Goal: Participate in discussion

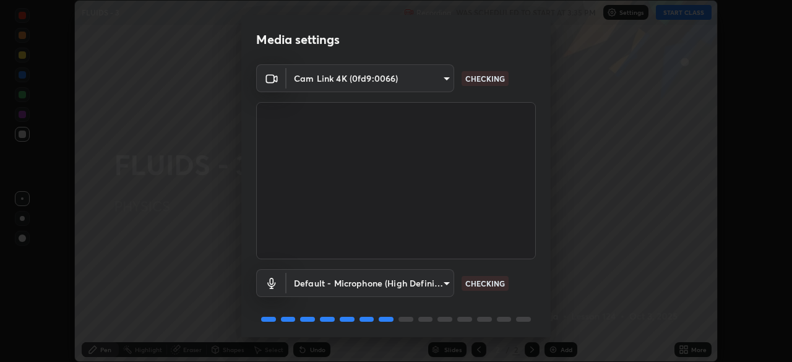
scroll to position [44, 0]
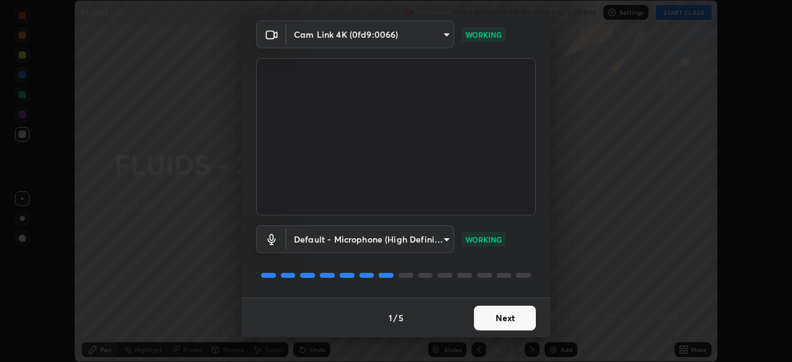
click at [493, 317] on button "Next" at bounding box center [505, 318] width 62 height 25
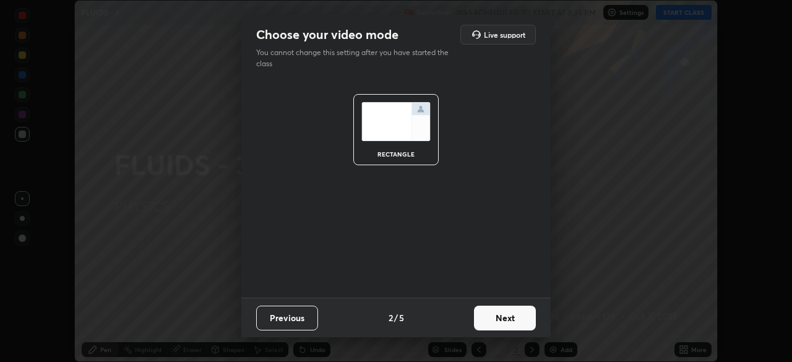
scroll to position [0, 0]
click at [508, 322] on button "Next" at bounding box center [505, 318] width 62 height 25
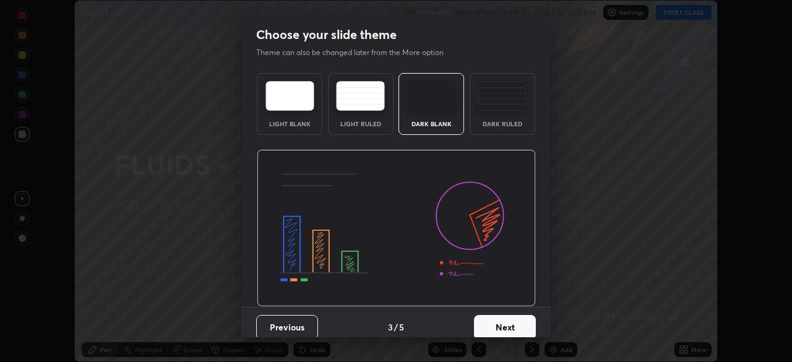
click at [501, 324] on button "Next" at bounding box center [505, 327] width 62 height 25
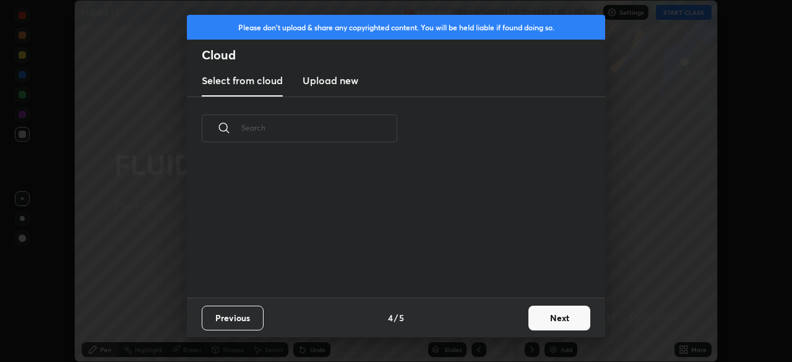
click at [535, 318] on button "Next" at bounding box center [560, 318] width 62 height 25
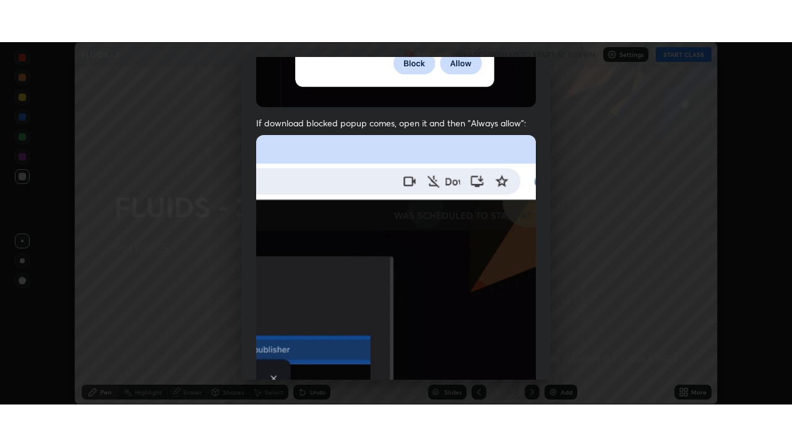
scroll to position [296, 0]
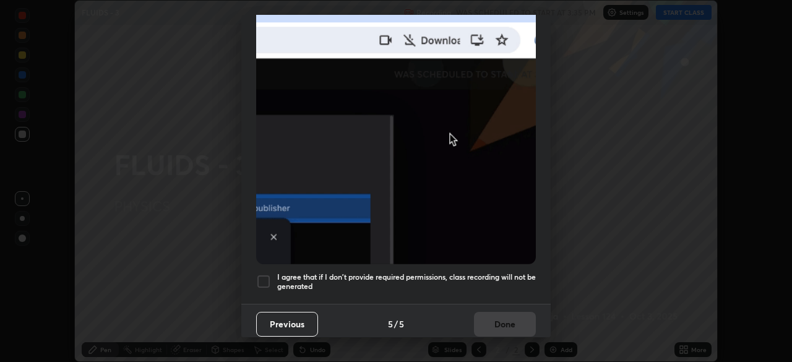
click at [265, 276] on div at bounding box center [263, 281] width 15 height 15
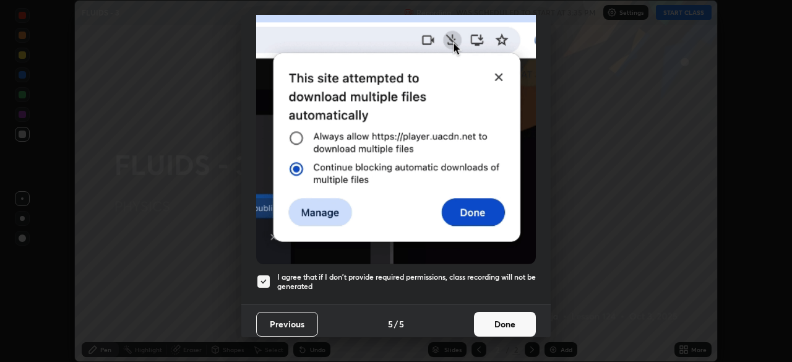
click at [500, 322] on button "Done" at bounding box center [505, 324] width 62 height 25
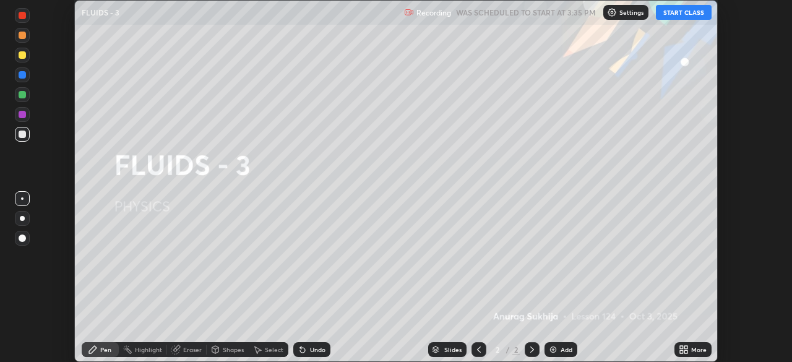
click at [681, 14] on button "START CLASS" at bounding box center [684, 12] width 56 height 15
click at [694, 349] on div "More" at bounding box center [698, 350] width 15 height 6
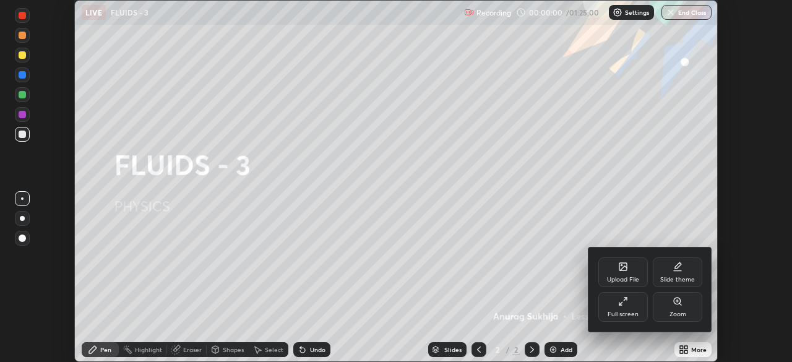
click at [626, 303] on icon at bounding box center [623, 301] width 10 height 10
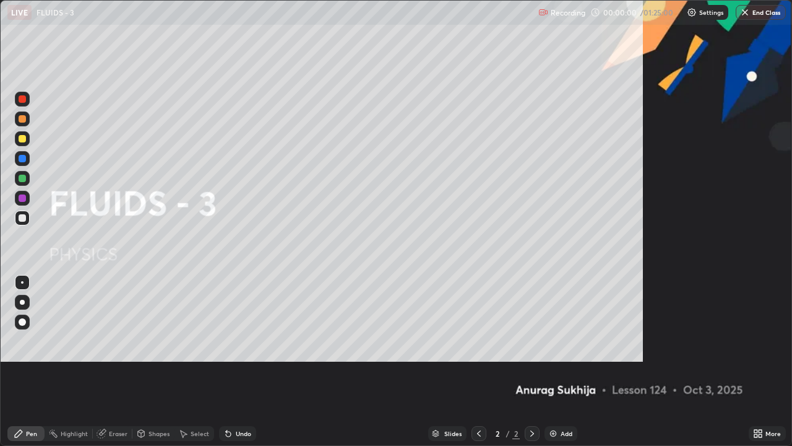
scroll to position [446, 792]
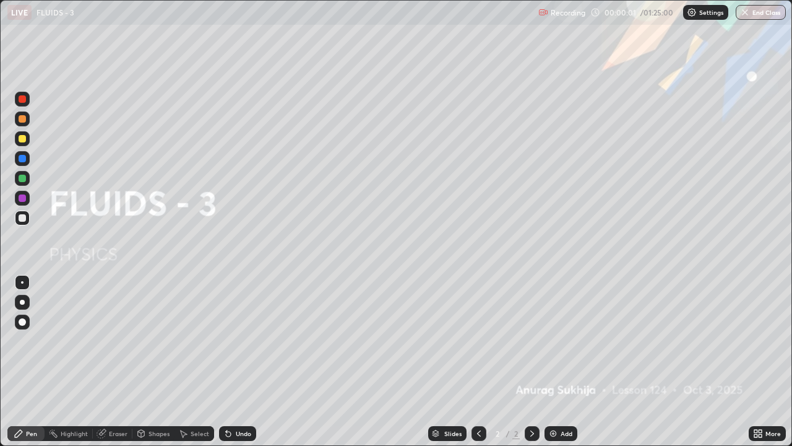
click at [567, 361] on div "Add" at bounding box center [561, 433] width 33 height 15
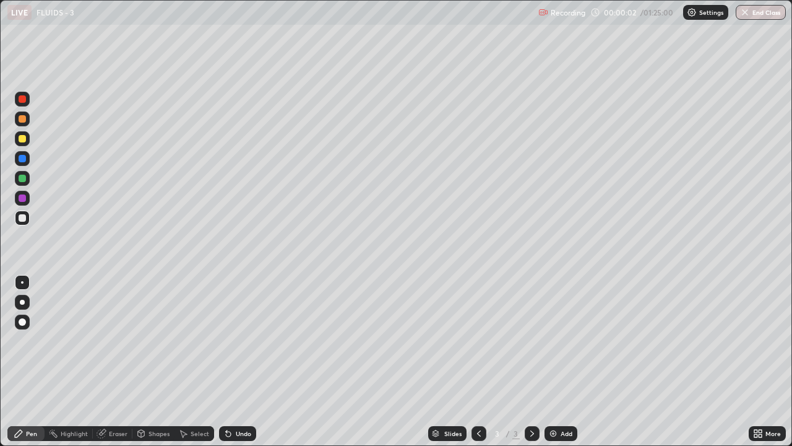
click at [21, 220] on div at bounding box center [22, 217] width 7 height 7
click at [17, 153] on div at bounding box center [22, 158] width 15 height 15
click at [22, 140] on div at bounding box center [22, 138] width 7 height 7
click at [234, 361] on div "Undo" at bounding box center [237, 433] width 37 height 15
click at [556, 361] on div "Add" at bounding box center [561, 433] width 33 height 15
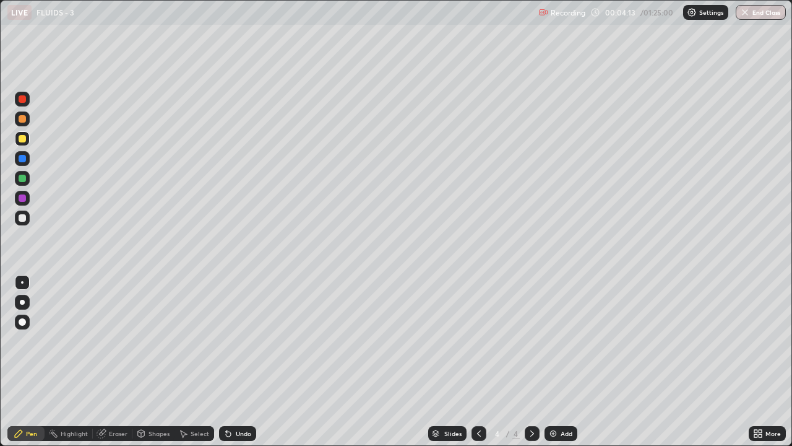
click at [24, 217] on div at bounding box center [22, 217] width 7 height 7
click at [235, 361] on div "Undo" at bounding box center [237, 433] width 37 height 15
click at [238, 361] on div "Undo" at bounding box center [237, 433] width 37 height 15
click at [235, 361] on div "Undo" at bounding box center [237, 433] width 37 height 15
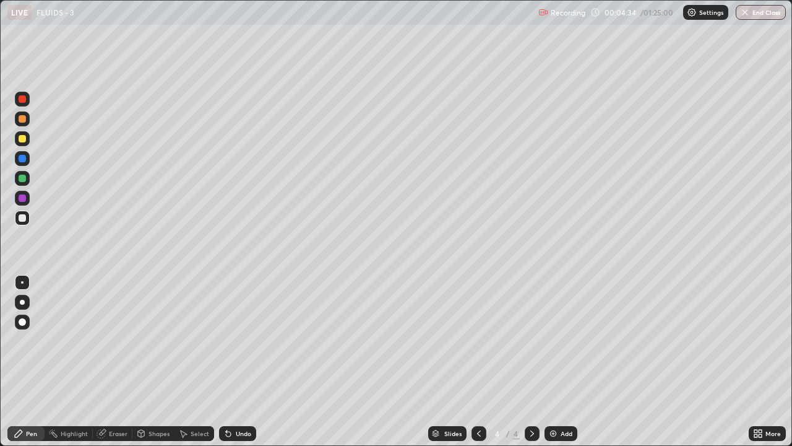
click at [235, 361] on div "Undo" at bounding box center [237, 433] width 37 height 15
click at [23, 138] on div at bounding box center [22, 138] width 7 height 7
click at [17, 137] on div at bounding box center [22, 138] width 15 height 15
click at [19, 222] on div at bounding box center [22, 217] width 15 height 15
click at [24, 139] on div at bounding box center [22, 138] width 7 height 7
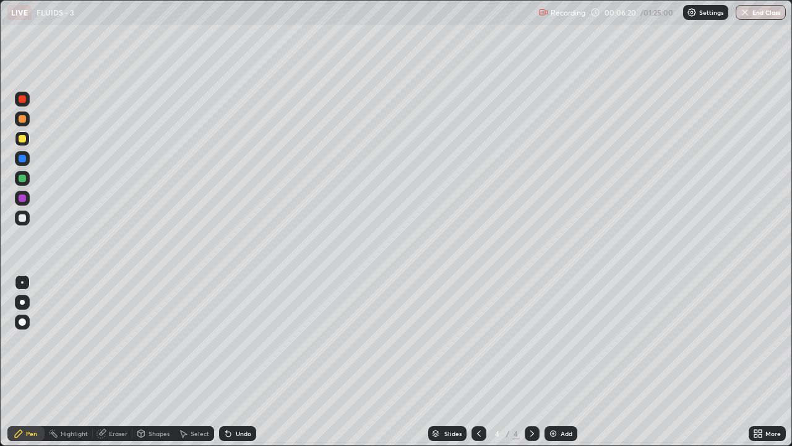
click at [238, 361] on div "Undo" at bounding box center [243, 433] width 15 height 6
click at [236, 361] on div "Undo" at bounding box center [243, 433] width 15 height 6
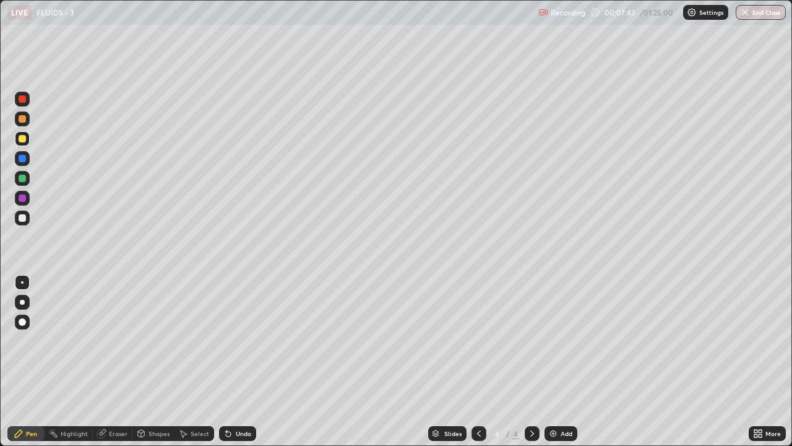
click at [236, 361] on div "Undo" at bounding box center [243, 433] width 15 height 6
click at [236, 361] on div "Undo" at bounding box center [237, 433] width 37 height 15
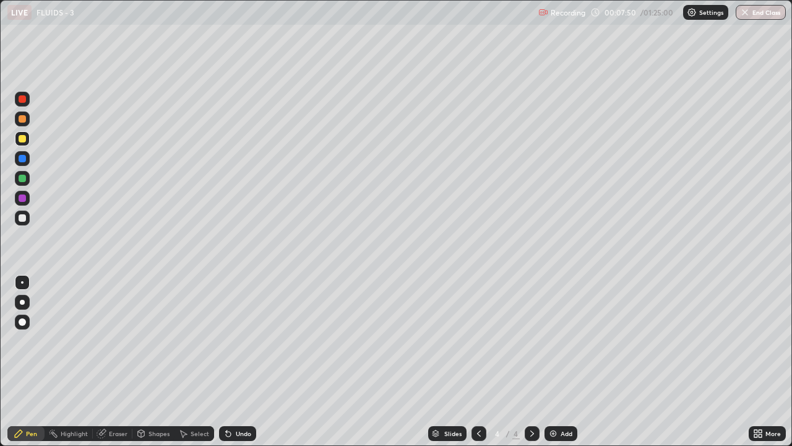
click at [234, 361] on div "Undo" at bounding box center [237, 433] width 37 height 15
click at [230, 361] on icon at bounding box center [228, 433] width 10 height 10
click at [240, 361] on div "Undo" at bounding box center [243, 433] width 15 height 6
click at [231, 361] on icon at bounding box center [228, 433] width 10 height 10
click at [478, 361] on icon at bounding box center [479, 433] width 10 height 10
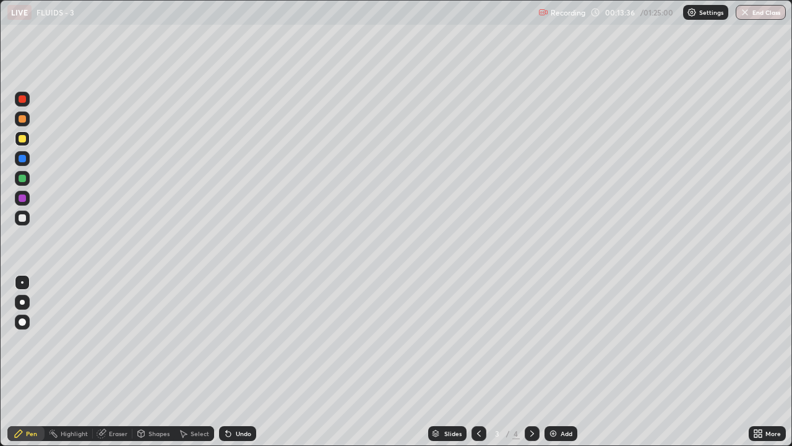
click at [529, 361] on icon at bounding box center [532, 433] width 10 height 10
click at [532, 361] on icon at bounding box center [532, 433] width 10 height 10
click at [558, 361] on div "Add" at bounding box center [561, 433] width 33 height 15
click at [28, 218] on div at bounding box center [22, 217] width 15 height 15
click at [231, 361] on icon at bounding box center [228, 433] width 10 height 10
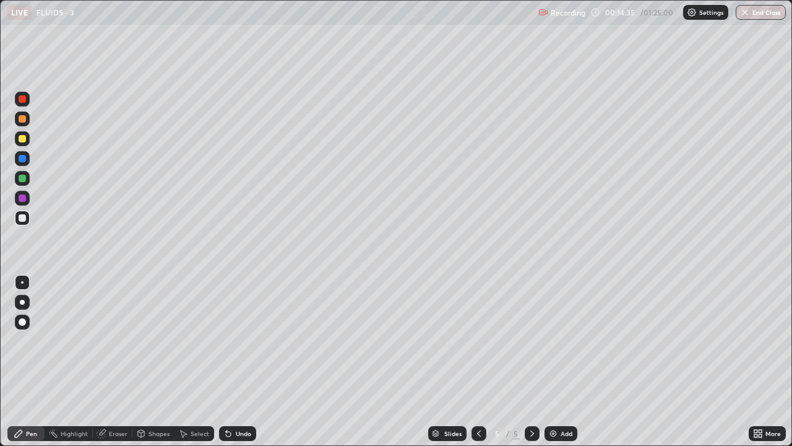
click at [236, 361] on div "Undo" at bounding box center [243, 433] width 15 height 6
click at [22, 139] on div at bounding box center [22, 138] width 7 height 7
click at [21, 139] on div at bounding box center [22, 138] width 7 height 7
click at [24, 215] on div at bounding box center [22, 217] width 7 height 7
click at [230, 361] on icon at bounding box center [228, 433] width 10 height 10
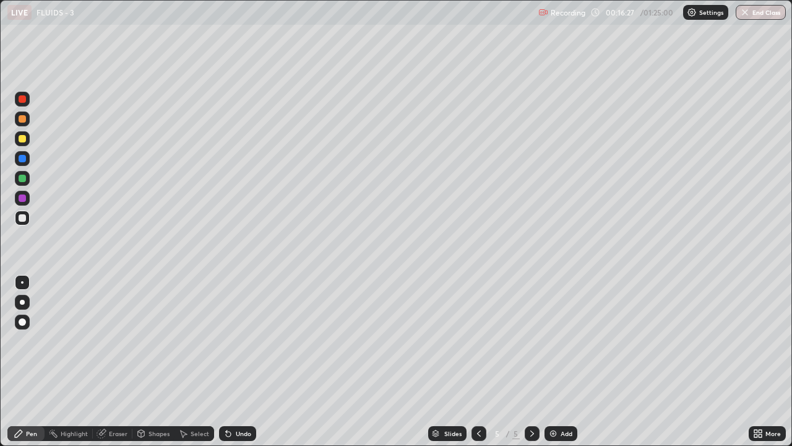
click at [228, 361] on icon at bounding box center [228, 433] width 10 height 10
click at [181, 361] on icon at bounding box center [184, 433] width 7 height 7
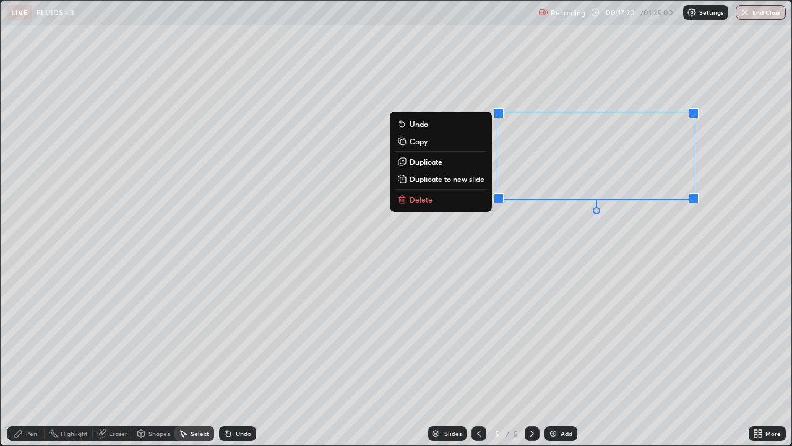
click at [431, 199] on button "Delete" at bounding box center [441, 199] width 92 height 15
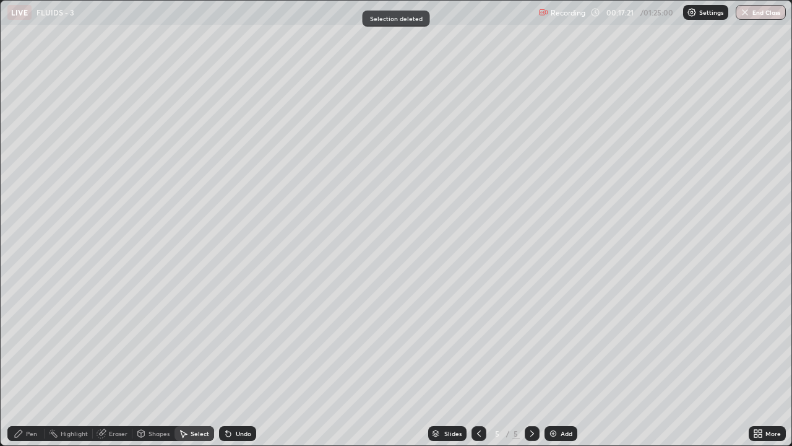
click at [22, 361] on icon at bounding box center [19, 433] width 10 height 10
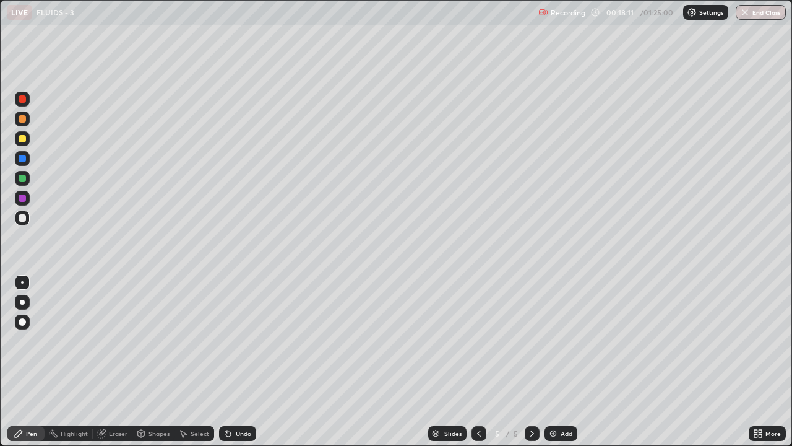
click at [19, 138] on div at bounding box center [22, 138] width 7 height 7
click at [240, 361] on div "Undo" at bounding box center [243, 433] width 15 height 6
click at [20, 220] on div at bounding box center [22, 217] width 7 height 7
click at [17, 136] on div at bounding box center [22, 138] width 15 height 15
click at [226, 361] on icon at bounding box center [228, 433] width 5 height 5
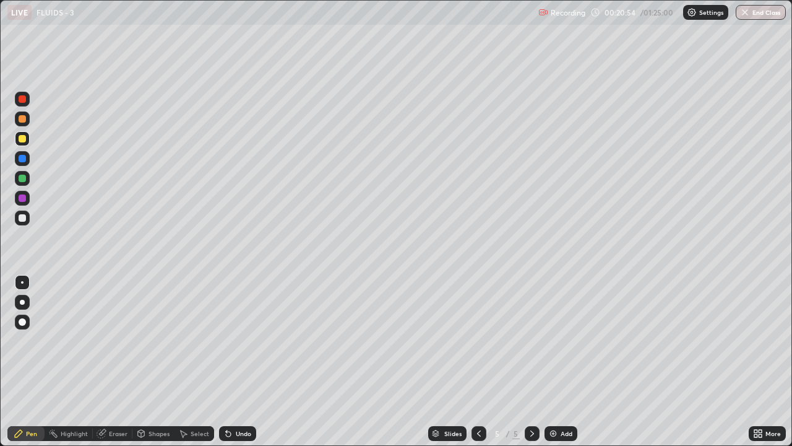
click at [227, 361] on icon at bounding box center [228, 433] width 5 height 5
click at [530, 361] on div at bounding box center [532, 433] width 15 height 15
click at [551, 361] on img at bounding box center [553, 433] width 10 height 10
click at [22, 218] on div at bounding box center [22, 217] width 7 height 7
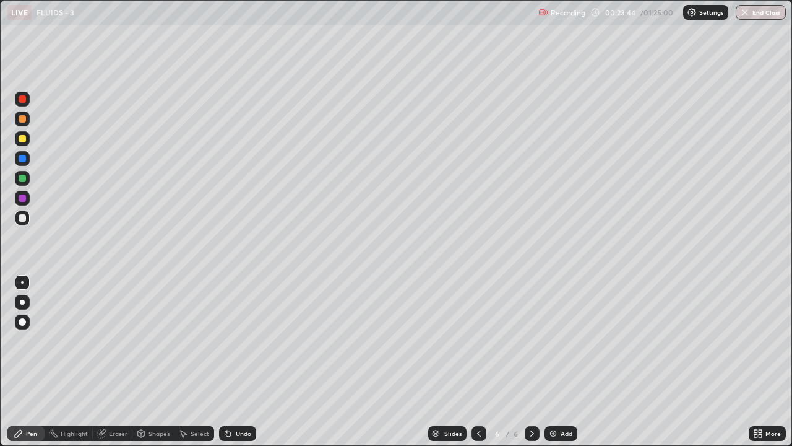
click at [19, 139] on div at bounding box center [22, 138] width 7 height 7
click at [25, 217] on div at bounding box center [22, 217] width 7 height 7
click at [244, 361] on div "Undo" at bounding box center [243, 433] width 15 height 6
click at [243, 361] on div "Undo" at bounding box center [243, 433] width 15 height 6
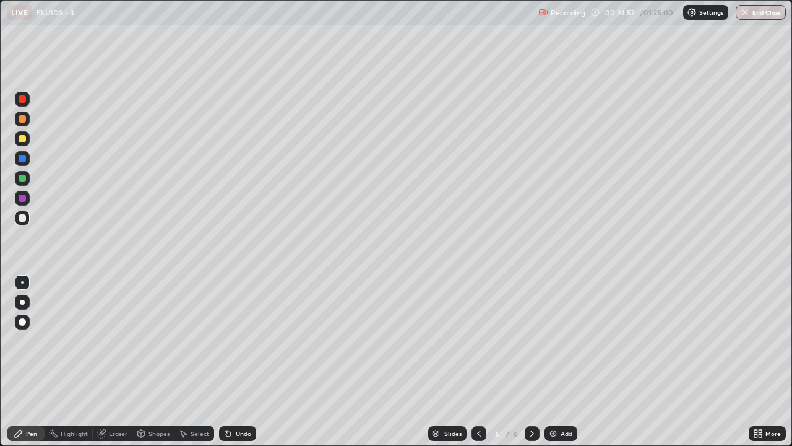
click at [243, 361] on div "Undo" at bounding box center [243, 433] width 15 height 6
click at [25, 140] on div at bounding box center [22, 138] width 7 height 7
click at [19, 216] on div at bounding box center [22, 217] width 7 height 7
click at [20, 219] on div at bounding box center [22, 217] width 7 height 7
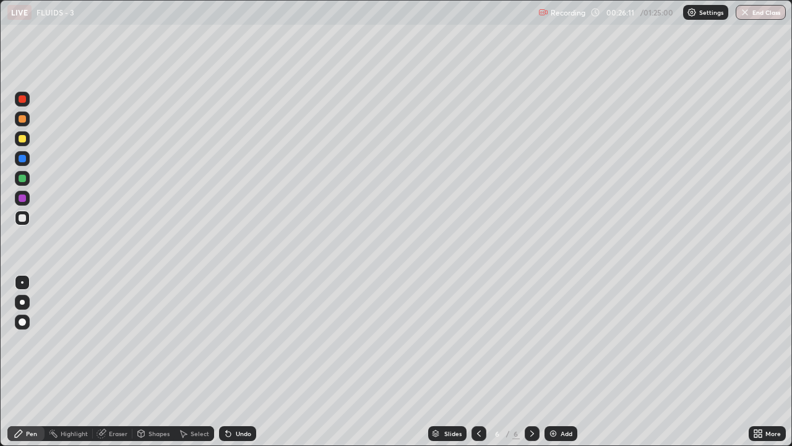
click at [24, 139] on div at bounding box center [22, 138] width 7 height 7
click at [241, 361] on div "Undo" at bounding box center [243, 433] width 15 height 6
click at [242, 361] on div "Undo" at bounding box center [237, 433] width 37 height 15
click at [241, 361] on div "Undo" at bounding box center [237, 433] width 37 height 15
click at [243, 361] on div "Undo" at bounding box center [237, 433] width 37 height 15
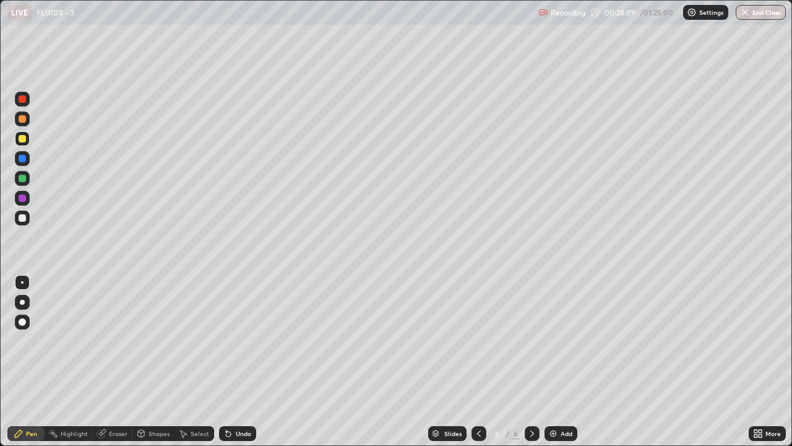
click at [243, 361] on div "Undo" at bounding box center [237, 433] width 37 height 15
click at [245, 361] on div "Undo" at bounding box center [237, 433] width 37 height 15
click at [153, 361] on div "Shapes" at bounding box center [153, 433] width 42 height 15
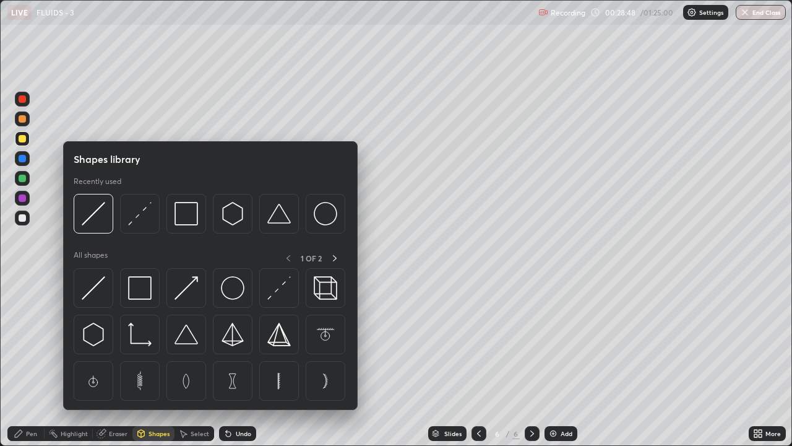
click at [119, 361] on div "Eraser" at bounding box center [113, 433] width 40 height 15
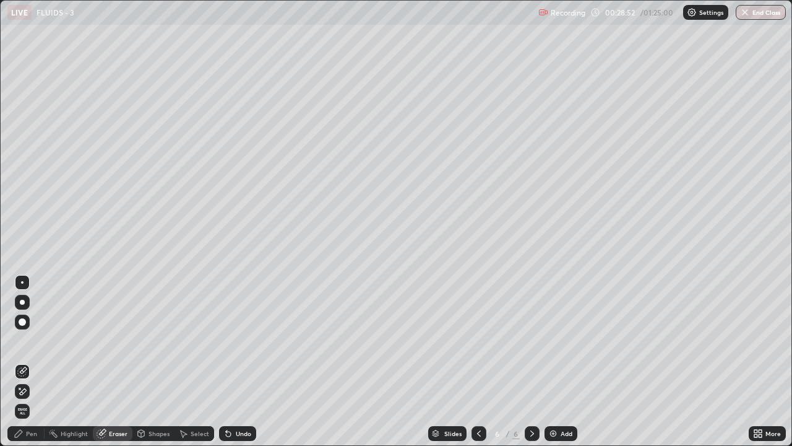
click at [33, 361] on div "Pen" at bounding box center [25, 433] width 37 height 15
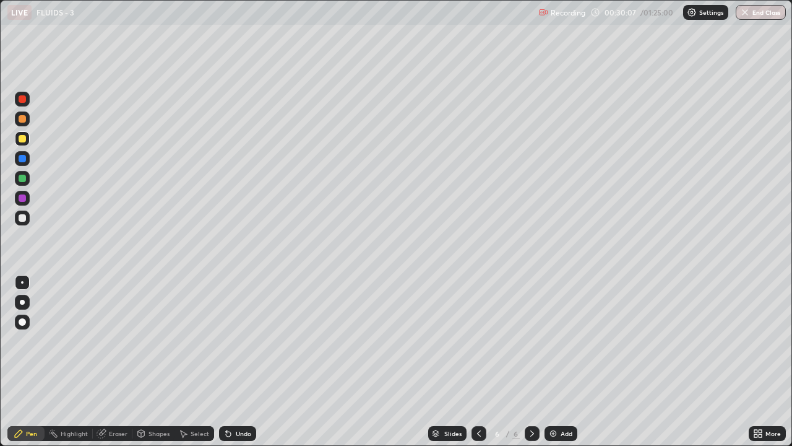
click at [561, 361] on div "Add" at bounding box center [567, 433] width 12 height 6
click at [25, 215] on div at bounding box center [22, 217] width 7 height 7
click at [236, 361] on div "Undo" at bounding box center [243, 433] width 15 height 6
click at [23, 139] on div at bounding box center [22, 138] width 7 height 7
click at [16, 217] on div at bounding box center [22, 217] width 15 height 15
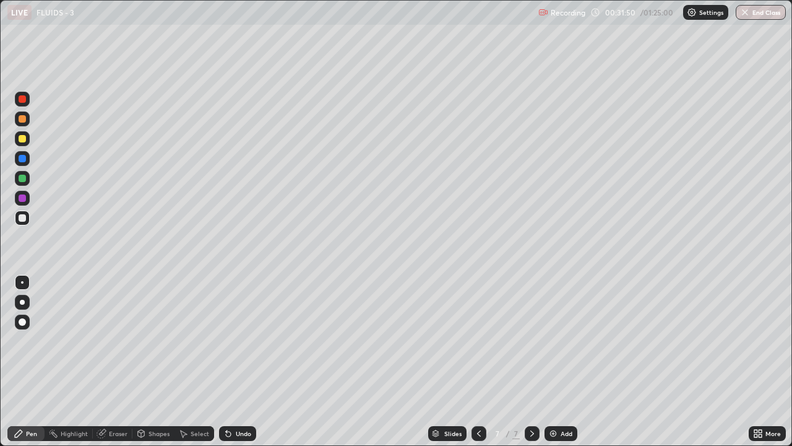
click at [236, 361] on div "Undo" at bounding box center [243, 433] width 15 height 6
click at [232, 361] on div "Undo" at bounding box center [237, 433] width 37 height 15
click at [20, 140] on div at bounding box center [22, 138] width 7 height 7
click at [236, 361] on div "Undo" at bounding box center [243, 433] width 15 height 6
click at [545, 361] on div "Add" at bounding box center [561, 433] width 33 height 15
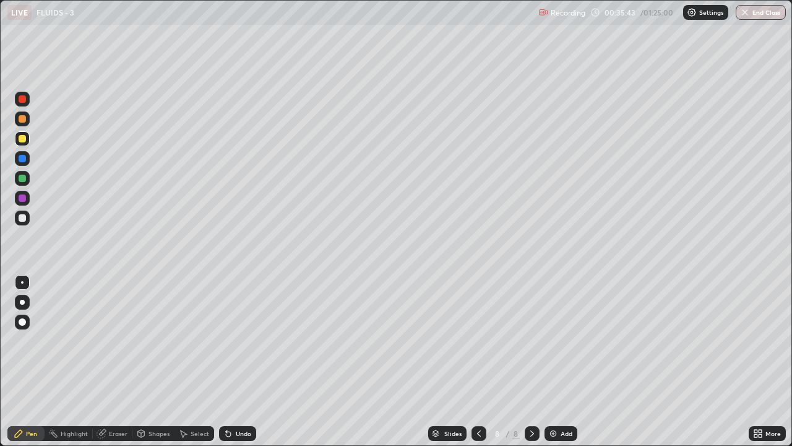
click at [22, 139] on div at bounding box center [22, 138] width 7 height 7
click at [19, 218] on div at bounding box center [22, 217] width 7 height 7
click at [15, 139] on div at bounding box center [22, 138] width 15 height 15
click at [19, 155] on div at bounding box center [22, 158] width 7 height 7
click at [22, 179] on div at bounding box center [22, 178] width 7 height 7
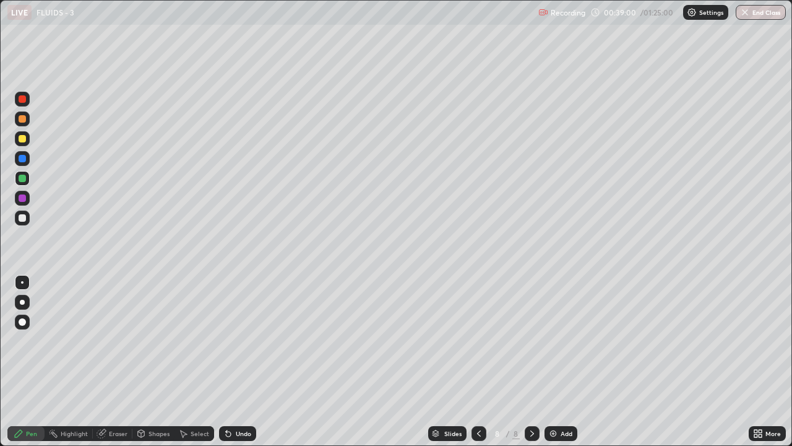
click at [17, 214] on div at bounding box center [22, 217] width 15 height 15
click at [22, 139] on div at bounding box center [22, 138] width 7 height 7
click at [555, 361] on img at bounding box center [553, 433] width 10 height 10
click at [17, 214] on div at bounding box center [22, 217] width 15 height 15
click at [19, 140] on div at bounding box center [22, 138] width 7 height 7
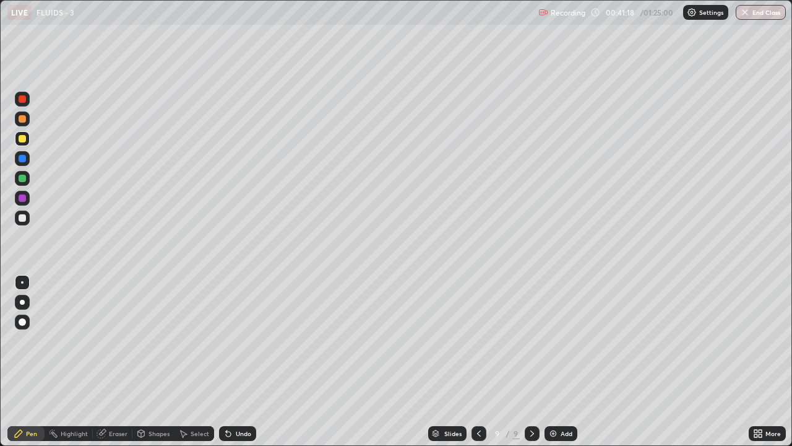
click at [20, 142] on div at bounding box center [22, 138] width 7 height 7
click at [231, 361] on icon at bounding box center [228, 433] width 10 height 10
click at [226, 361] on icon at bounding box center [226, 430] width 1 height 1
click at [22, 216] on div at bounding box center [22, 217] width 7 height 7
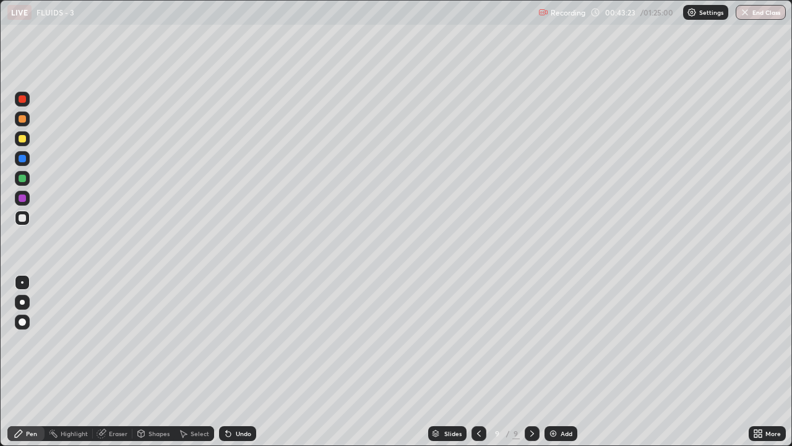
click at [236, 361] on div "Undo" at bounding box center [243, 433] width 15 height 6
click at [233, 361] on div "Undo" at bounding box center [237, 433] width 37 height 15
click at [234, 361] on div "Undo" at bounding box center [237, 433] width 37 height 15
click at [227, 361] on icon at bounding box center [228, 433] width 5 height 5
click at [19, 220] on div at bounding box center [22, 217] width 15 height 15
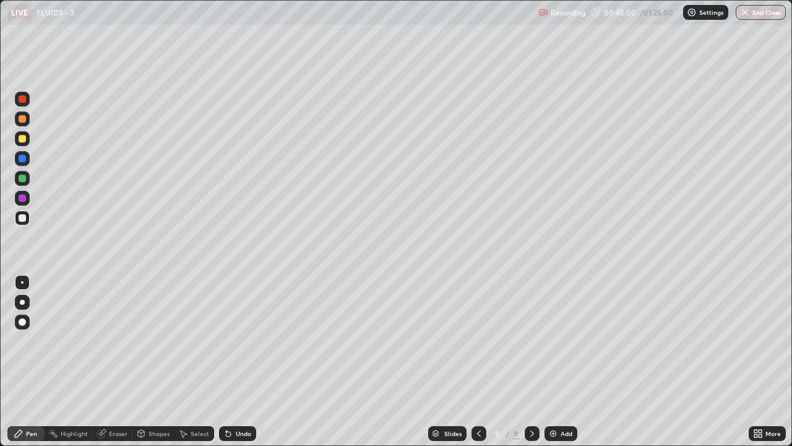
click at [556, 361] on img at bounding box center [553, 433] width 10 height 10
click at [16, 140] on div at bounding box center [22, 138] width 15 height 15
click at [22, 180] on div at bounding box center [22, 178] width 7 height 7
click at [21, 143] on div at bounding box center [22, 138] width 15 height 15
click at [22, 220] on div at bounding box center [22, 217] width 7 height 7
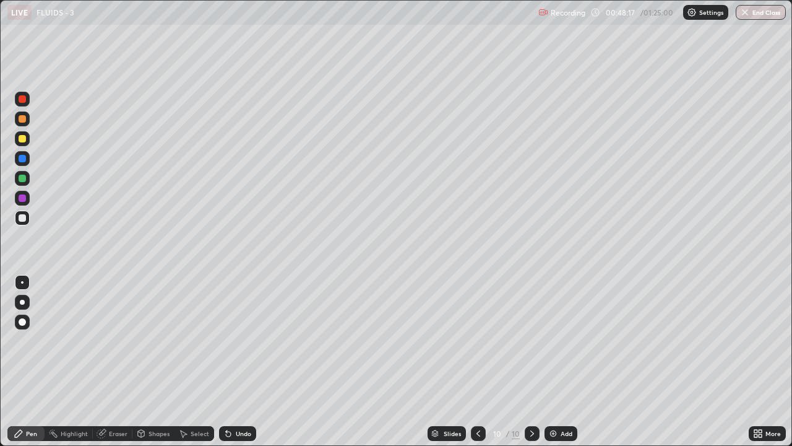
click at [17, 215] on div at bounding box center [22, 217] width 15 height 15
click at [104, 361] on icon at bounding box center [101, 434] width 8 height 8
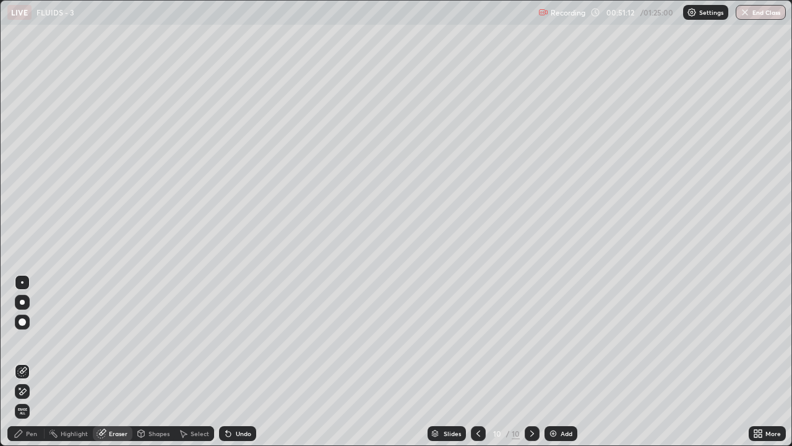
click at [24, 361] on icon at bounding box center [19, 433] width 10 height 10
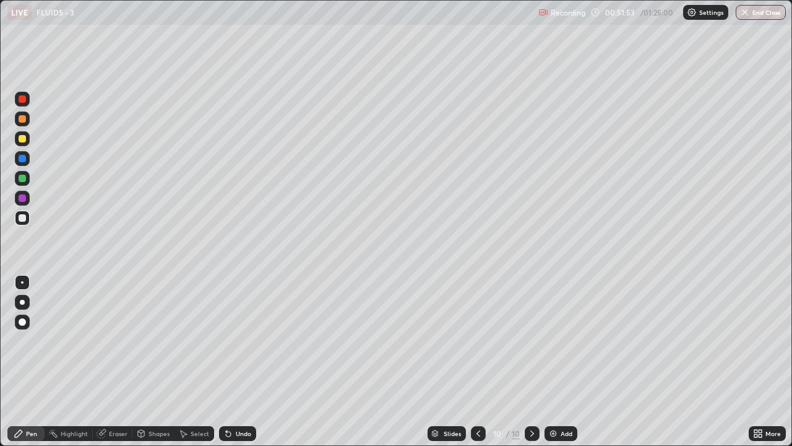
click at [477, 361] on icon at bounding box center [478, 433] width 10 height 10
click at [532, 361] on icon at bounding box center [532, 433] width 10 height 10
click at [533, 361] on icon at bounding box center [532, 433] width 10 height 10
click at [556, 361] on img at bounding box center [553, 433] width 10 height 10
click at [25, 212] on div at bounding box center [22, 217] width 15 height 15
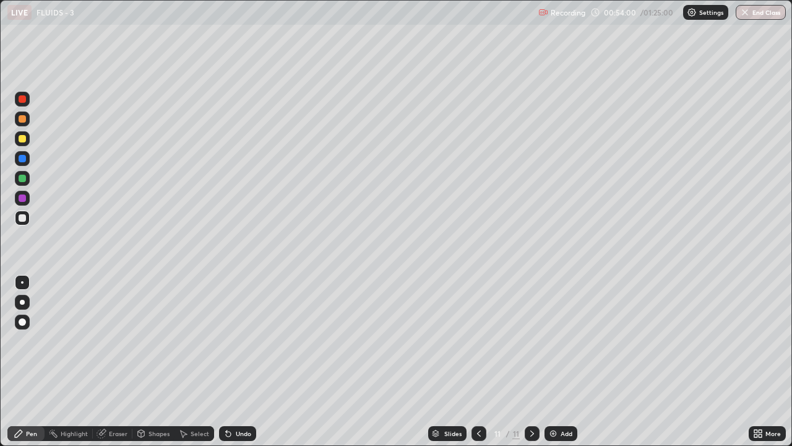
click at [22, 139] on div at bounding box center [22, 138] width 7 height 7
click at [561, 361] on div "Add" at bounding box center [567, 433] width 12 height 6
click at [20, 137] on div at bounding box center [22, 138] width 7 height 7
click at [24, 215] on div at bounding box center [22, 217] width 7 height 7
click at [22, 139] on div at bounding box center [22, 138] width 7 height 7
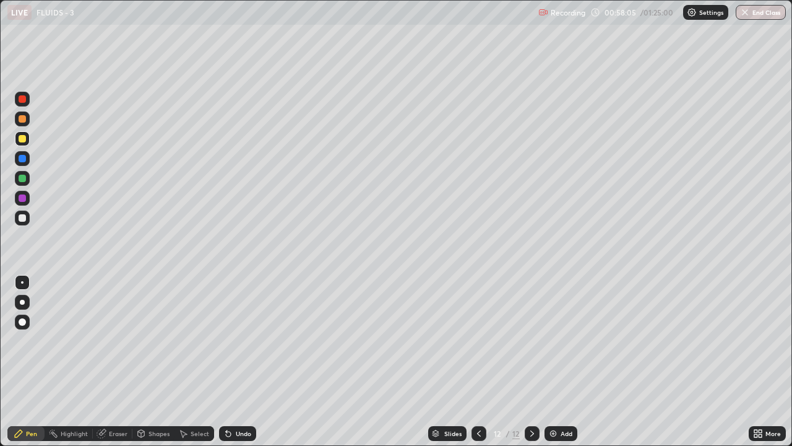
click at [230, 361] on div "Undo" at bounding box center [237, 433] width 37 height 15
click at [243, 361] on div "Undo" at bounding box center [243, 433] width 15 height 6
click at [246, 361] on div "Undo" at bounding box center [243, 433] width 15 height 6
click at [227, 361] on div "Undo" at bounding box center [237, 433] width 37 height 15
click at [226, 361] on div "Undo" at bounding box center [237, 433] width 37 height 15
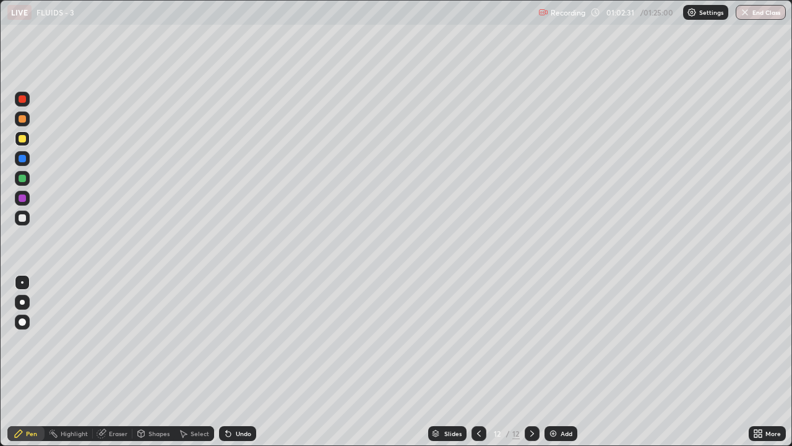
click at [531, 361] on icon at bounding box center [532, 433] width 10 height 10
click at [555, 361] on img at bounding box center [553, 433] width 10 height 10
click at [238, 361] on div "Undo" at bounding box center [237, 433] width 37 height 15
click at [236, 361] on div "Undo" at bounding box center [237, 433] width 37 height 15
click at [240, 361] on div "Undo" at bounding box center [243, 433] width 15 height 6
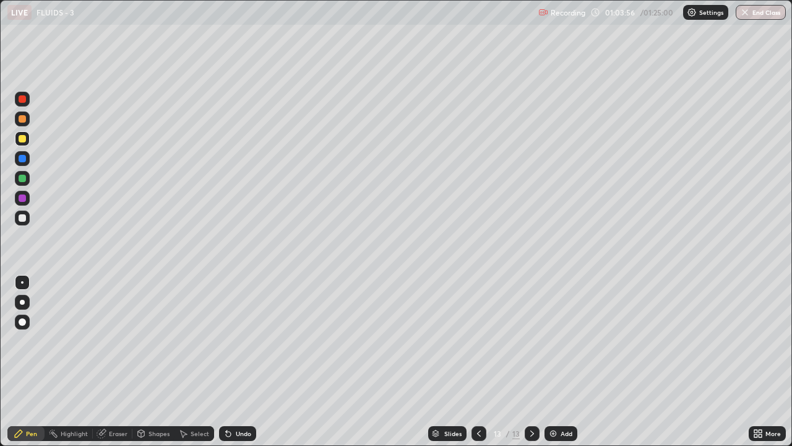
click at [241, 361] on div "Undo" at bounding box center [243, 433] width 15 height 6
click at [238, 361] on div "Undo" at bounding box center [243, 433] width 15 height 6
click at [236, 361] on div "Undo" at bounding box center [243, 433] width 15 height 6
click at [22, 219] on div at bounding box center [22, 217] width 7 height 7
click at [231, 361] on div "Undo" at bounding box center [237, 433] width 37 height 15
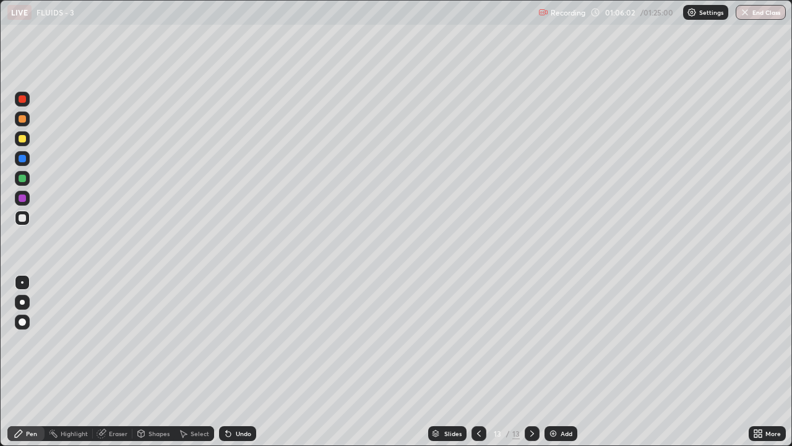
click at [236, 361] on div "Undo" at bounding box center [243, 433] width 15 height 6
click at [232, 361] on div "Undo" at bounding box center [237, 433] width 37 height 15
click at [231, 361] on div "Undo" at bounding box center [237, 433] width 37 height 15
click at [233, 361] on div "Undo" at bounding box center [237, 433] width 37 height 15
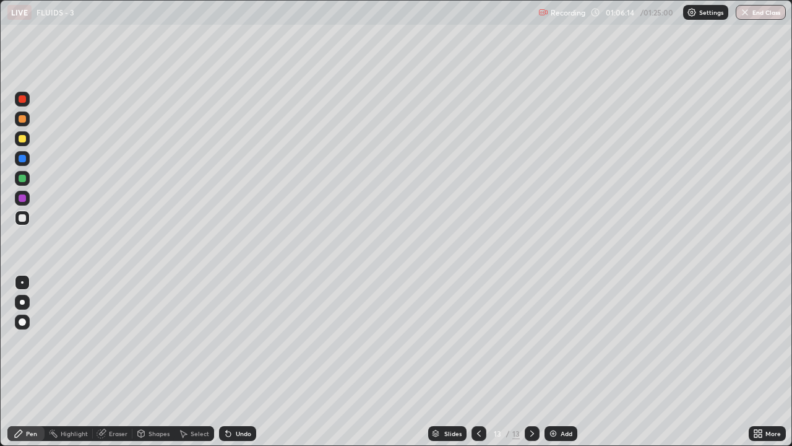
click at [233, 361] on div "Undo" at bounding box center [237, 433] width 37 height 15
click at [236, 361] on div "Undo" at bounding box center [243, 433] width 15 height 6
click at [22, 140] on div at bounding box center [22, 138] width 7 height 7
click at [562, 361] on div "Add" at bounding box center [567, 433] width 12 height 6
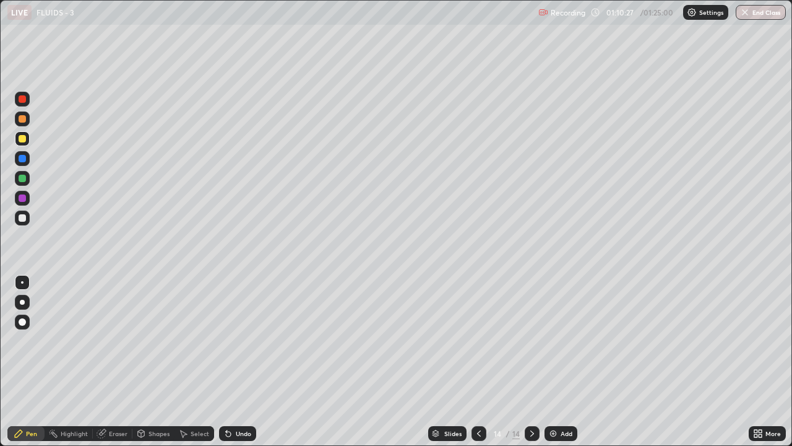
click at [15, 212] on div at bounding box center [22, 218] width 15 height 20
click at [19, 139] on div at bounding box center [22, 138] width 7 height 7
click at [27, 139] on div at bounding box center [22, 138] width 15 height 15
click at [231, 361] on div "Undo" at bounding box center [237, 433] width 37 height 15
click at [20, 214] on div at bounding box center [22, 217] width 7 height 7
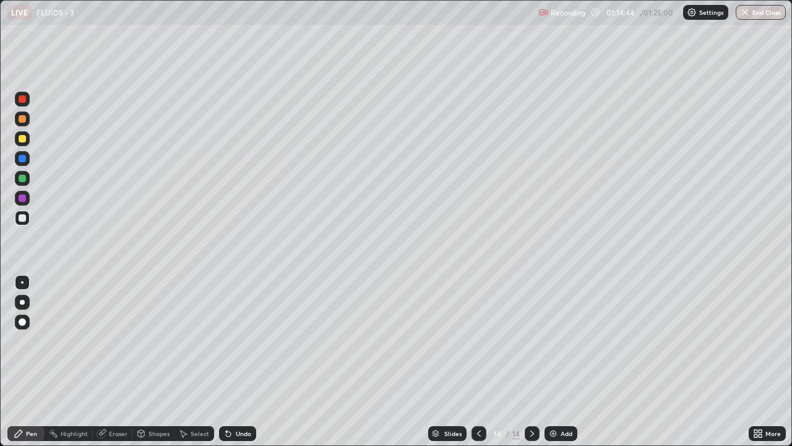
click at [230, 361] on icon at bounding box center [228, 433] width 10 height 10
click at [230, 361] on div "Undo" at bounding box center [237, 433] width 37 height 15
click at [231, 361] on div "Undo" at bounding box center [237, 433] width 37 height 15
click at [242, 361] on div "Undo" at bounding box center [243, 433] width 15 height 6
click at [239, 361] on div "Undo" at bounding box center [243, 433] width 15 height 6
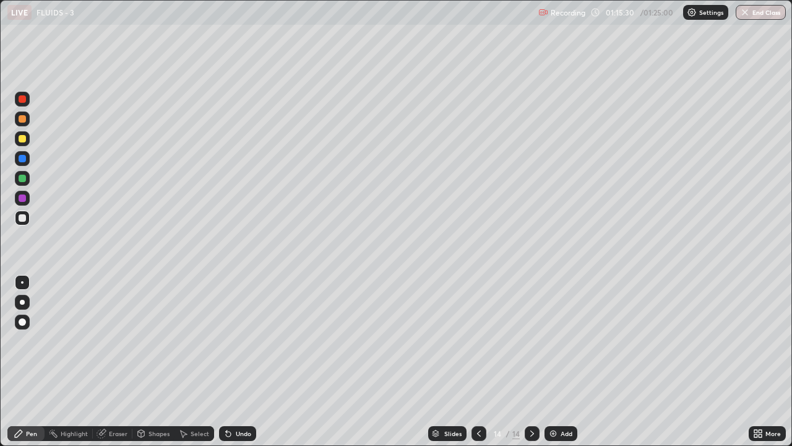
click at [236, 361] on div "Undo" at bounding box center [243, 433] width 15 height 6
click at [240, 361] on div "Undo" at bounding box center [243, 433] width 15 height 6
click at [236, 361] on div "Undo" at bounding box center [237, 433] width 37 height 15
click at [15, 220] on div at bounding box center [22, 217] width 15 height 15
click at [197, 361] on div "Select" at bounding box center [200, 433] width 19 height 6
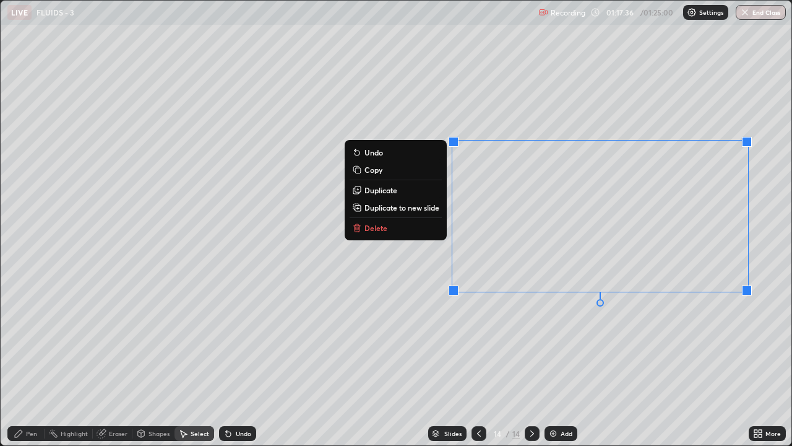
click at [658, 316] on div "0 ° Undo Copy Duplicate Duplicate to new slide Delete" at bounding box center [396, 223] width 791 height 444
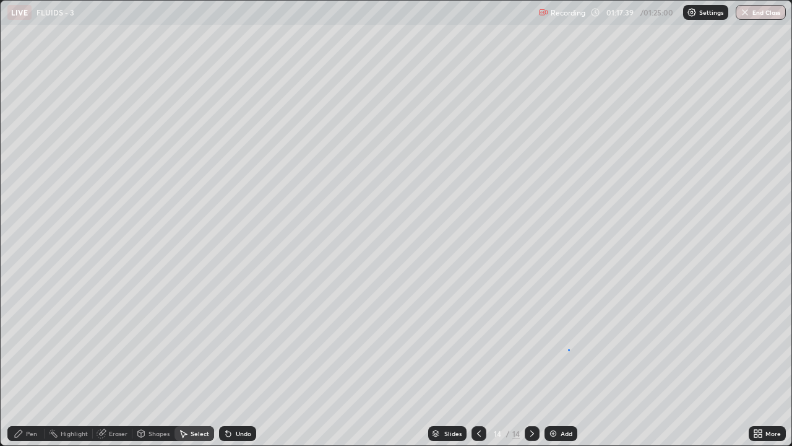
click at [569, 350] on div "0 ° Undo Copy Duplicate Duplicate to new slide Delete" at bounding box center [396, 223] width 791 height 444
click at [25, 361] on div "Pen" at bounding box center [25, 433] width 37 height 15
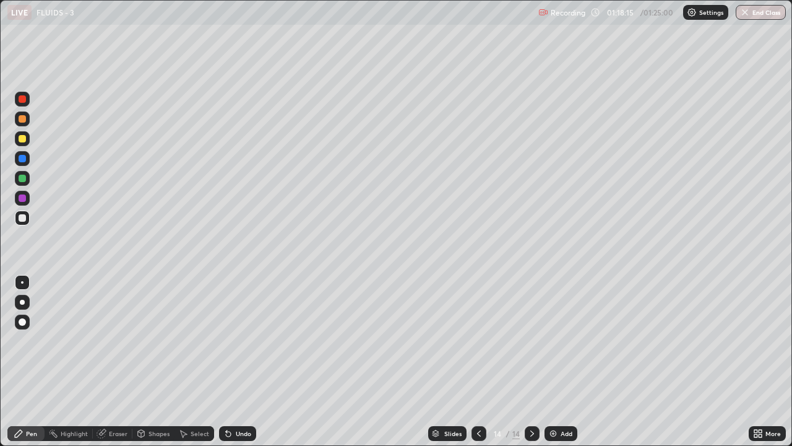
click at [20, 137] on div at bounding box center [22, 138] width 7 height 7
click at [236, 361] on div "Undo" at bounding box center [243, 433] width 15 height 6
click at [202, 361] on div "Select" at bounding box center [200, 433] width 19 height 6
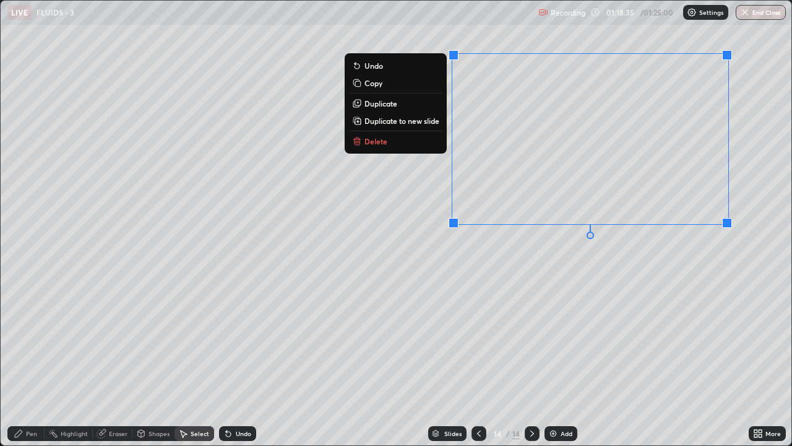
click at [438, 140] on button "Delete" at bounding box center [396, 141] width 92 height 15
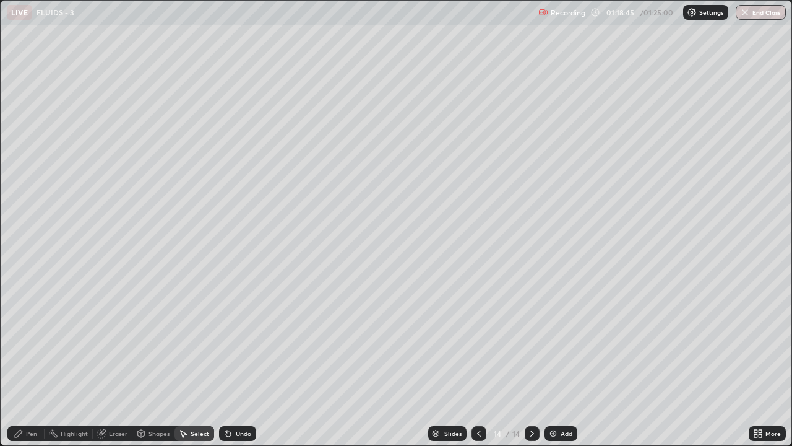
click at [25, 361] on div "Pen" at bounding box center [25, 433] width 37 height 15
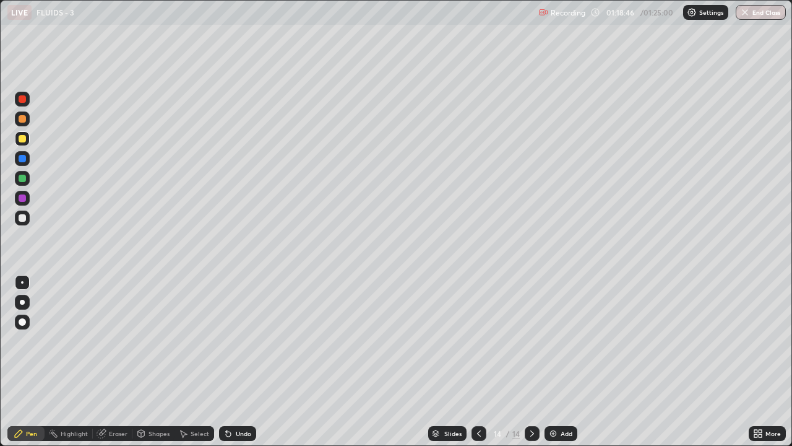
click at [17, 217] on div at bounding box center [22, 217] width 15 height 15
click at [561, 361] on div "Add" at bounding box center [567, 433] width 12 height 6
click at [479, 361] on icon at bounding box center [479, 433] width 10 height 10
click at [745, 15] on img "button" at bounding box center [746, 12] width 10 height 10
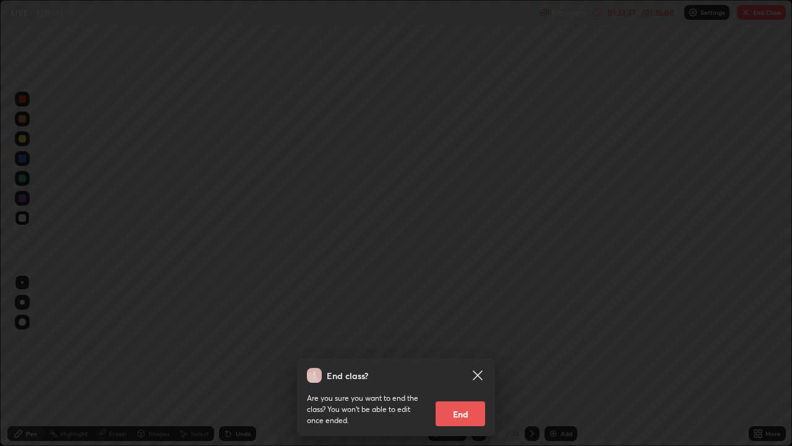
click at [467, 361] on button "End" at bounding box center [461, 413] width 50 height 25
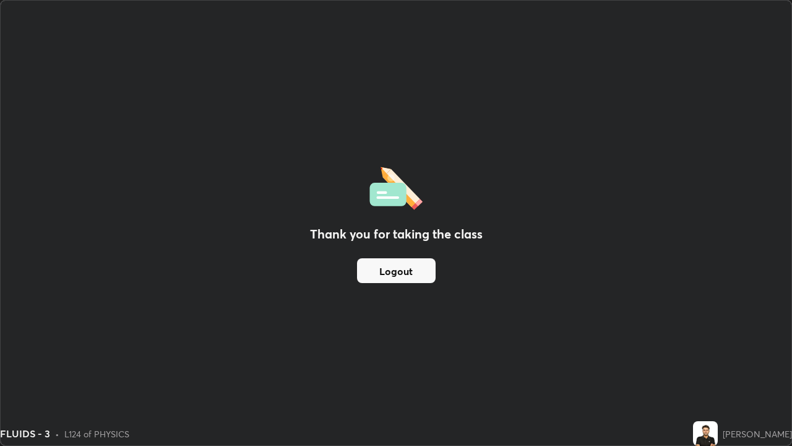
click at [402, 269] on button "Logout" at bounding box center [396, 270] width 79 height 25
